Goal: Find specific page/section: Find specific page/section

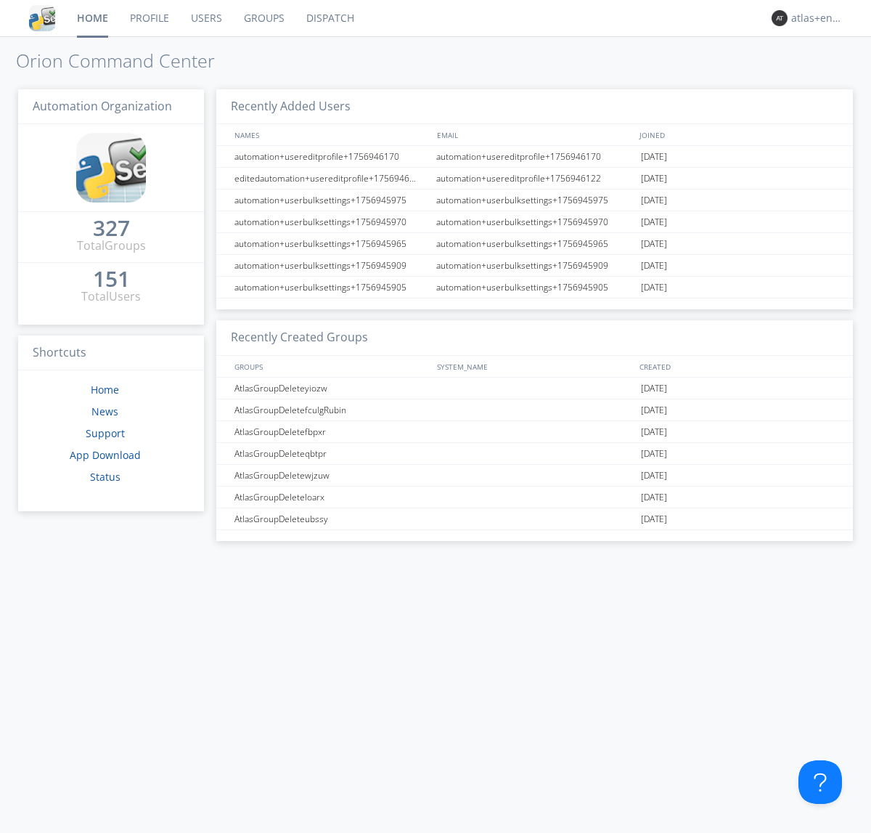
click at [329, 18] on link "Dispatch" at bounding box center [331, 18] width 70 height 36
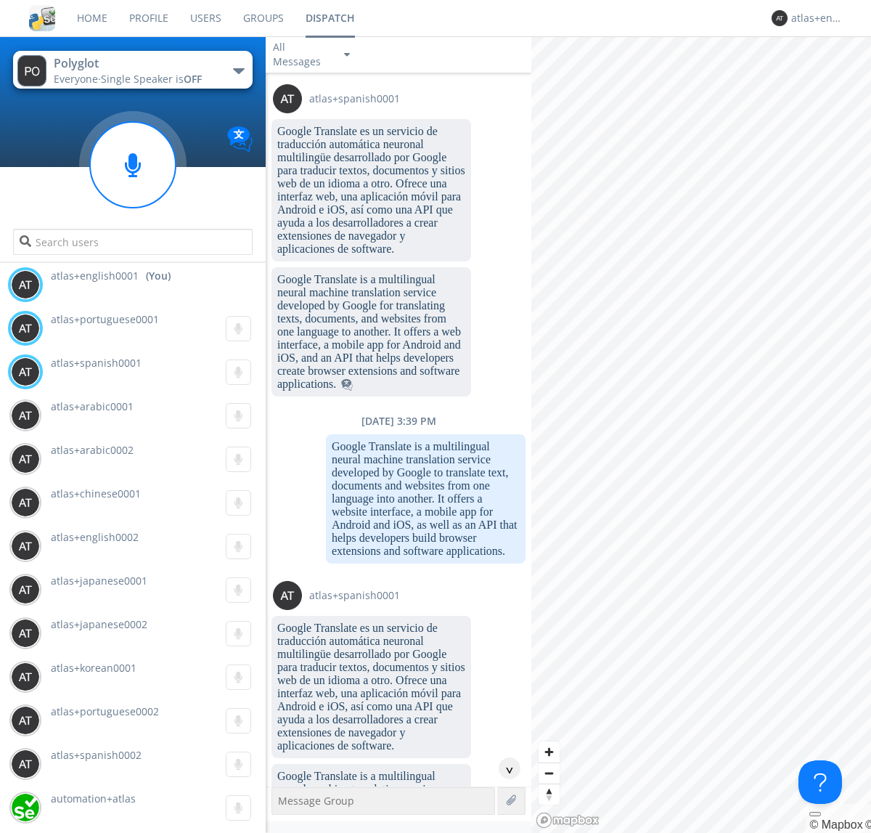
scroll to position [2117, 0]
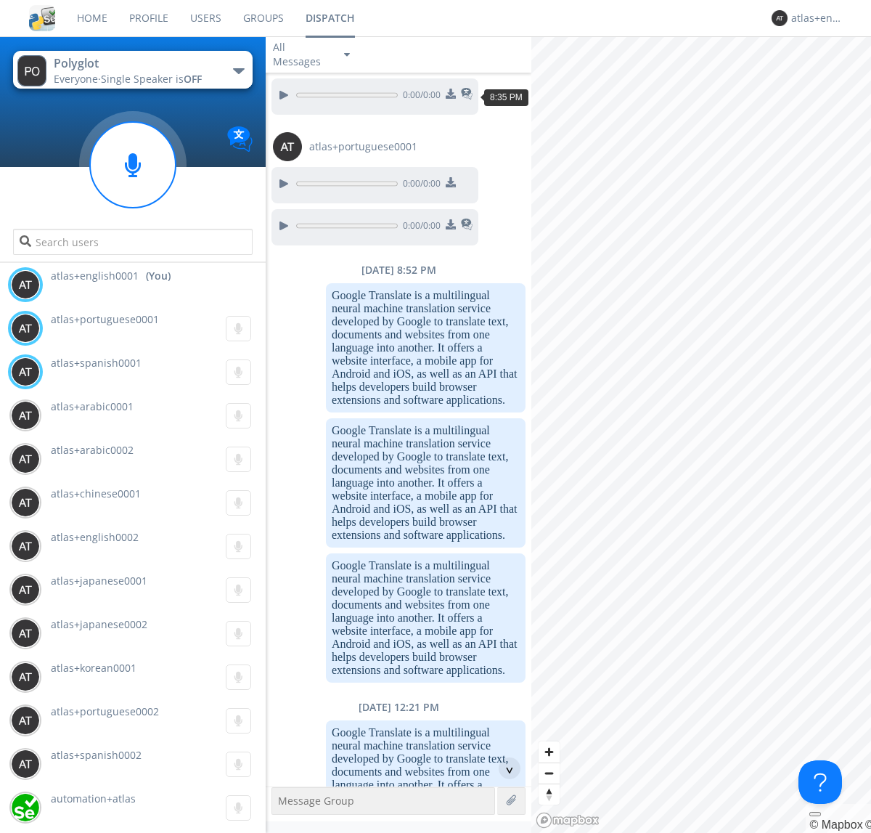
scroll to position [110, 0]
click at [504, 768] on div "^" at bounding box center [510, 768] width 22 height 22
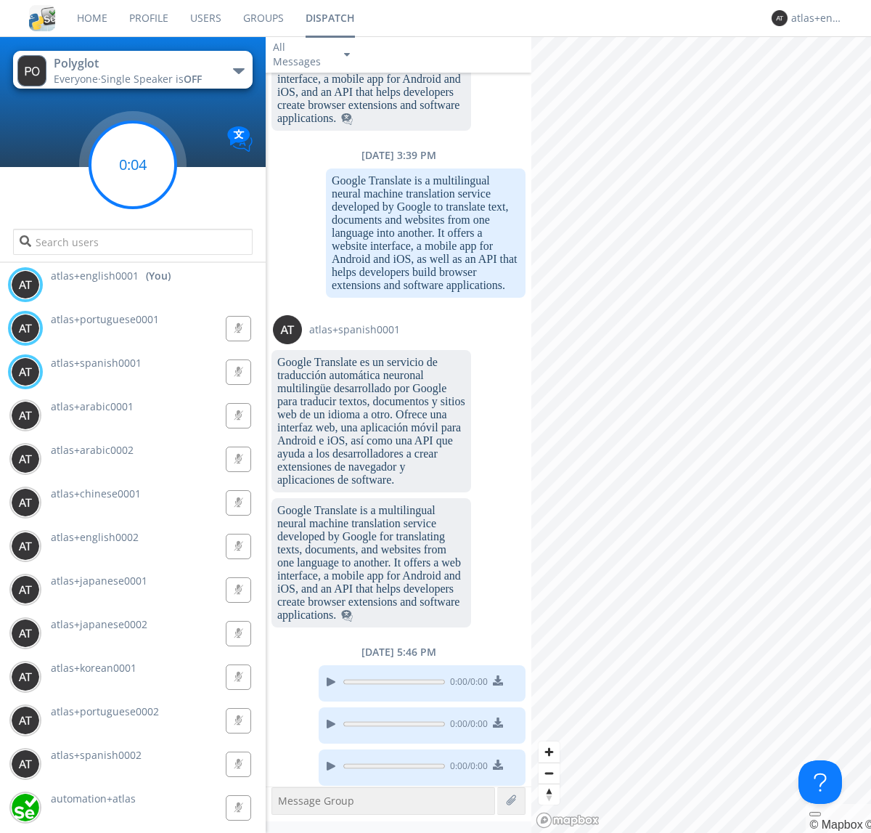
scroll to position [2159, 0]
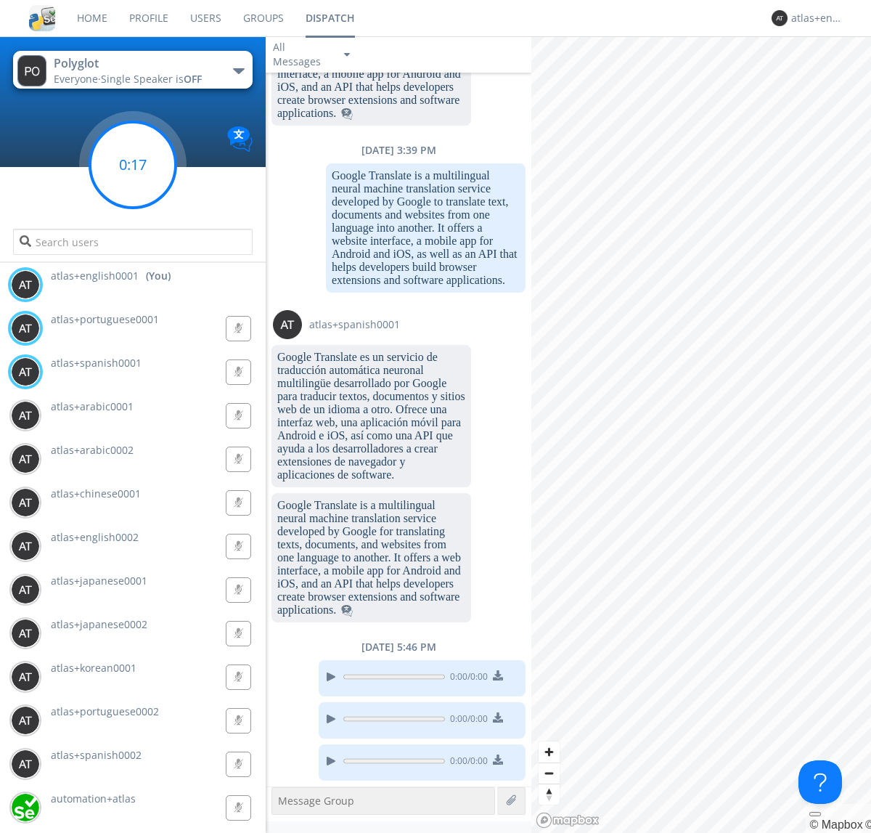
click at [133, 165] on g at bounding box center [133, 165] width 86 height 86
